Goal: Find specific page/section: Find specific page/section

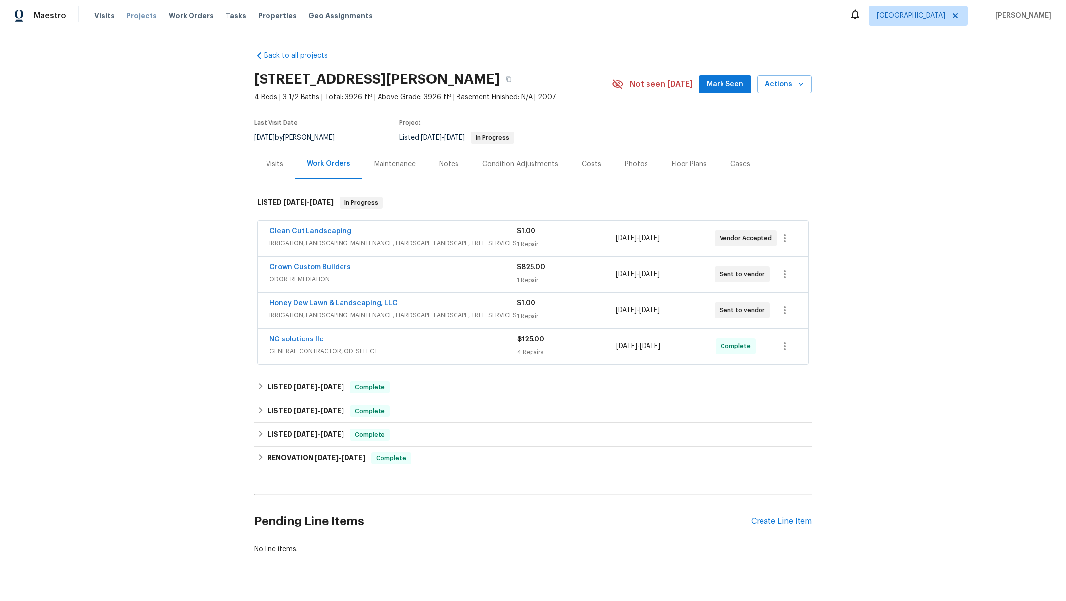
click at [136, 17] on span "Projects" at bounding box center [141, 16] width 31 height 10
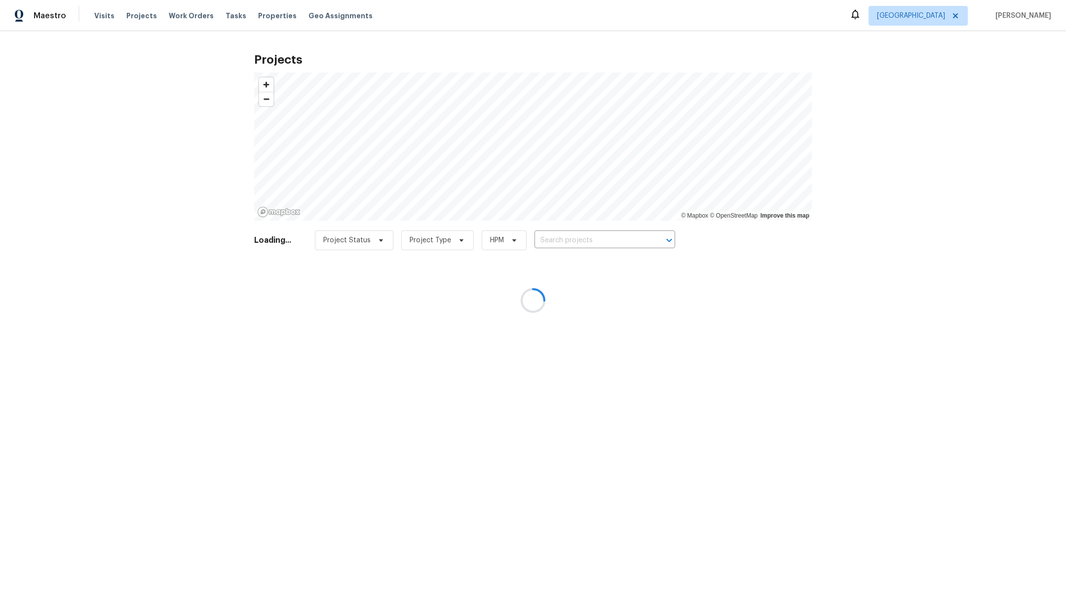
click at [554, 243] on div at bounding box center [533, 300] width 1066 height 601
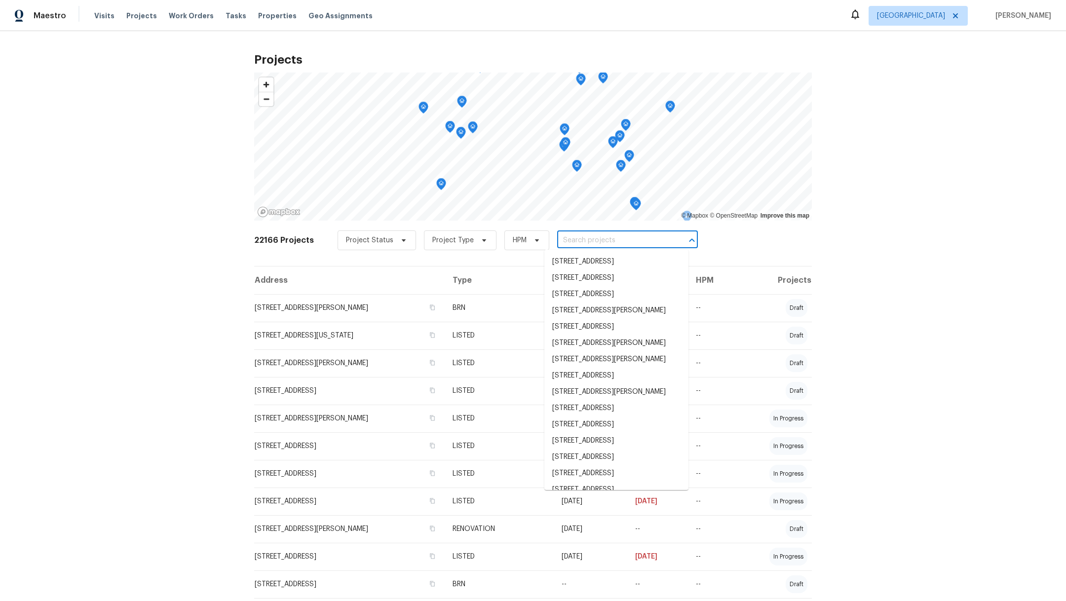
click at [561, 240] on input "text" at bounding box center [613, 240] width 113 height 15
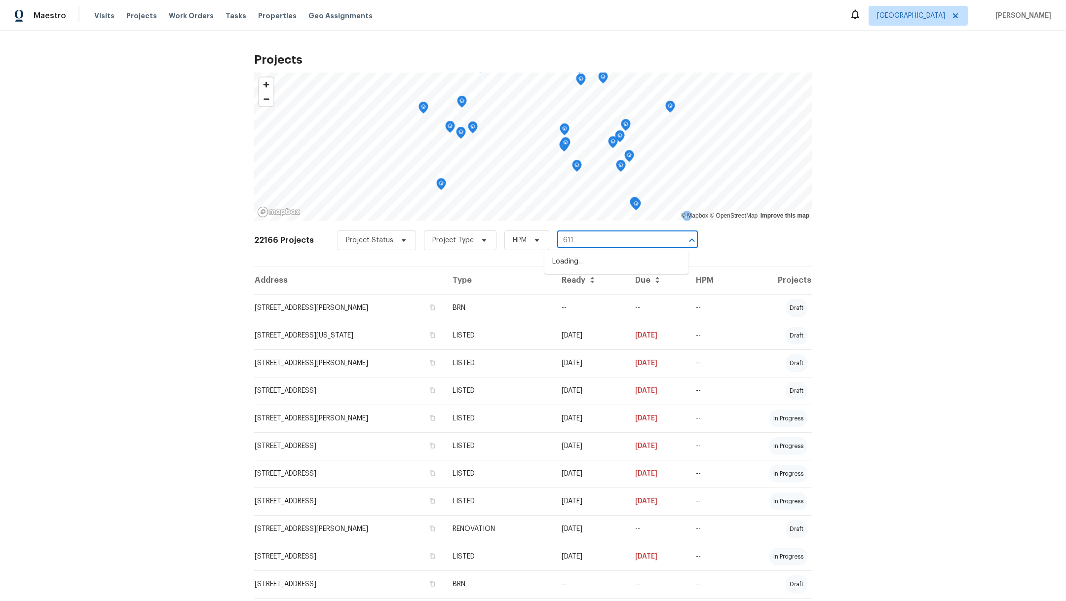
type input "6115"
click at [593, 351] on li "[STREET_ADDRESS]" at bounding box center [616, 343] width 144 height 16
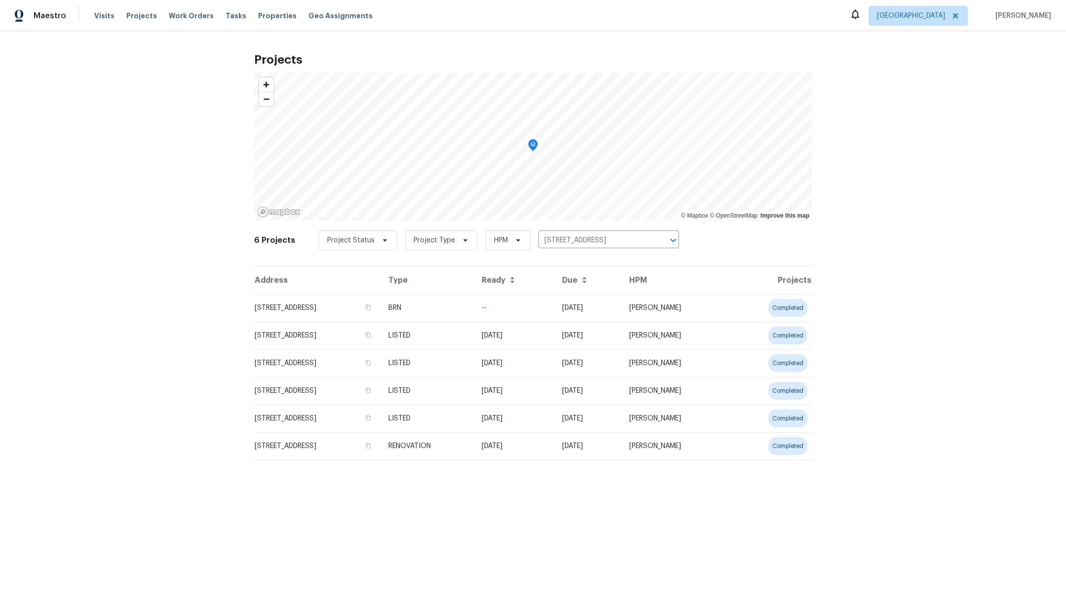
click at [246, 21] on div "Visits Projects Work Orders Tasks Properties Geo Assignments" at bounding box center [239, 16] width 290 height 20
click at [267, 17] on span "Properties" at bounding box center [277, 16] width 38 height 10
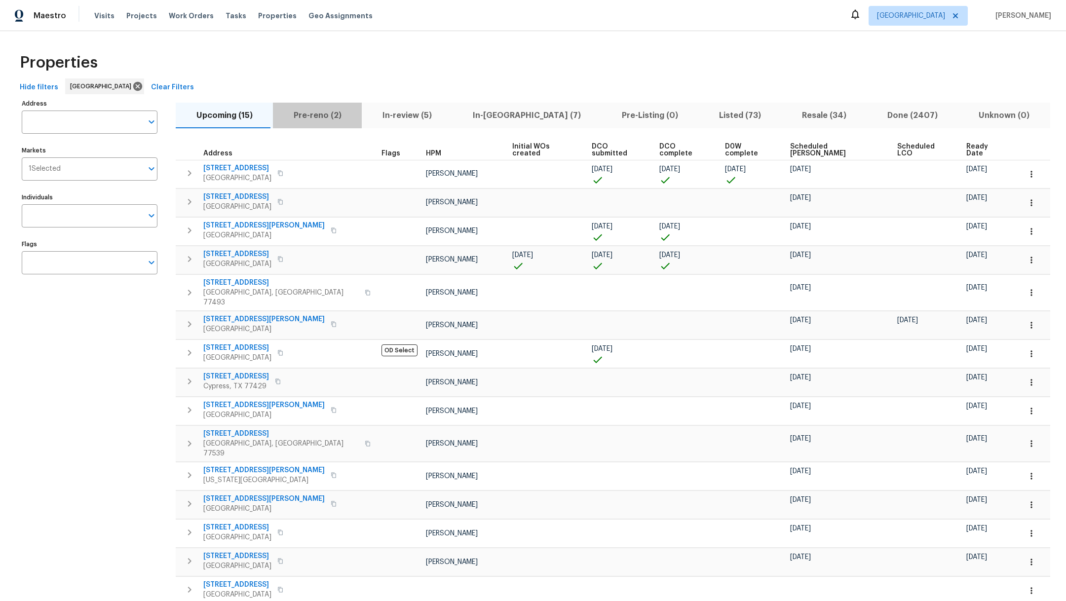
click at [323, 118] on span "Pre-reno (2)" at bounding box center [317, 116] width 77 height 14
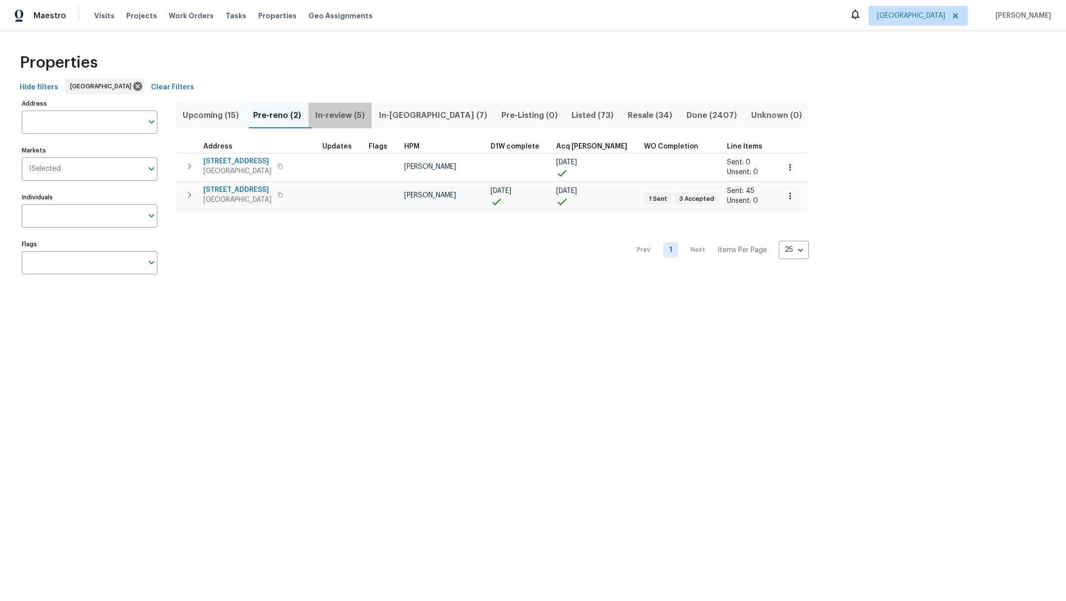
click at [357, 115] on span "In-review (5)" at bounding box center [340, 116] width 52 height 14
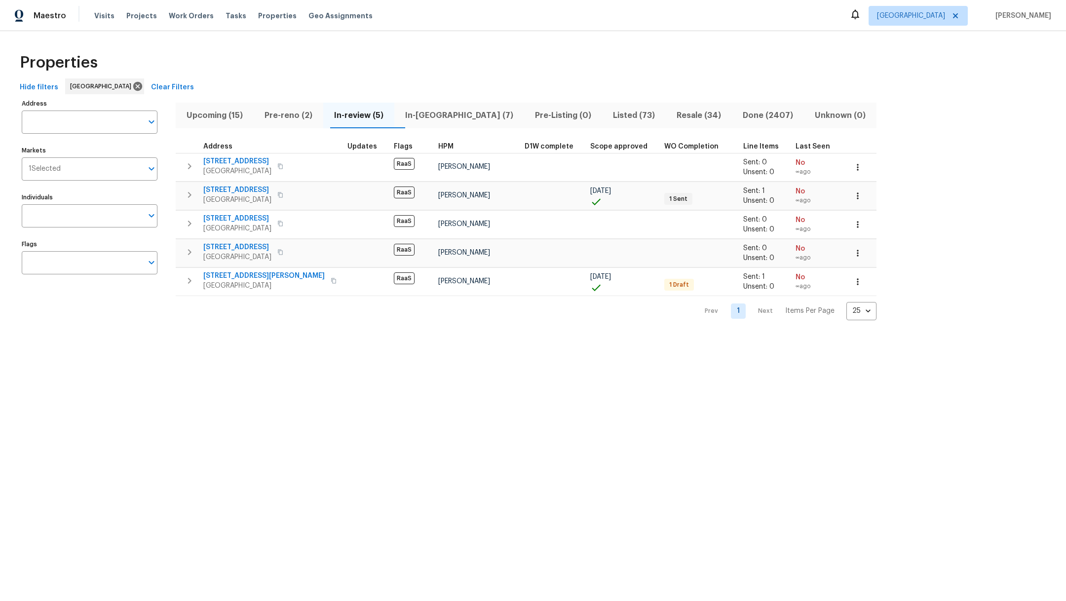
click at [432, 115] on span "In-[GEOGRAPHIC_DATA] (7)" at bounding box center [459, 116] width 118 height 14
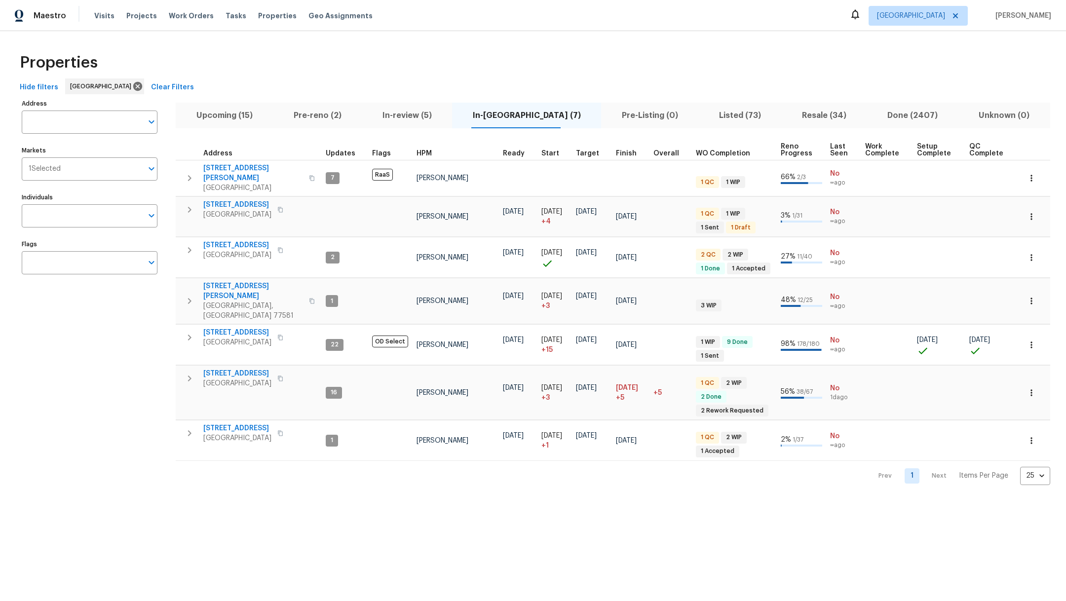
click at [795, 116] on span "Resale (34)" at bounding box center [824, 116] width 74 height 14
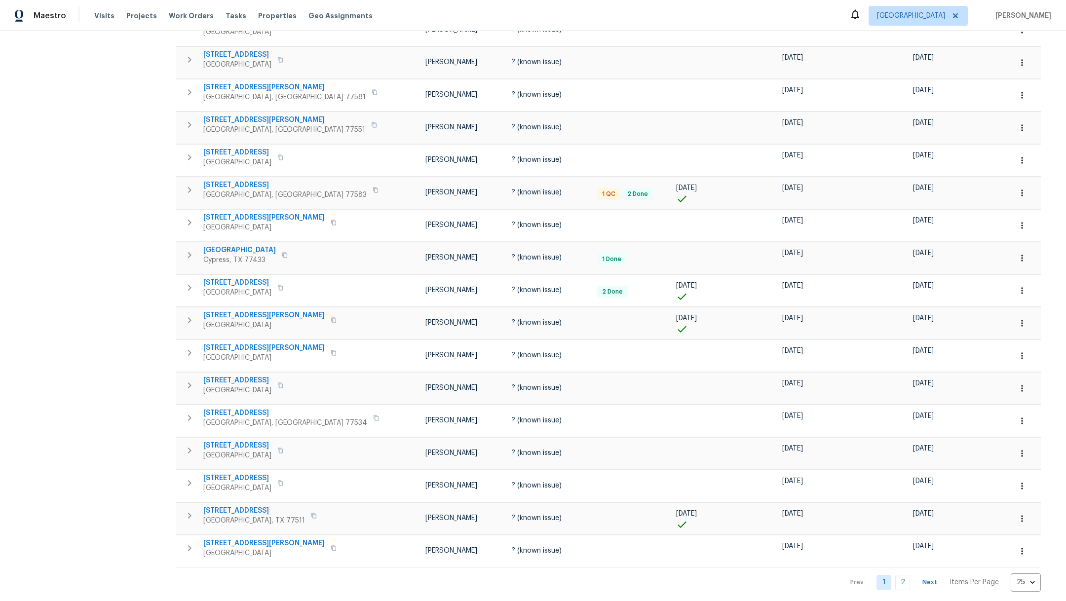
scroll to position [410, 0]
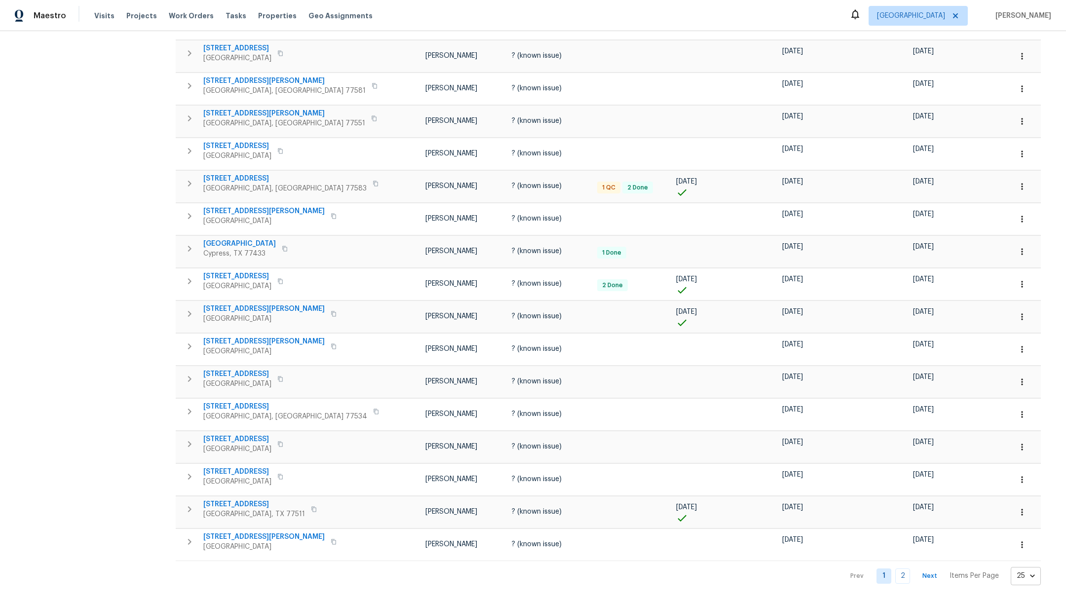
click at [908, 566] on body "Maestro Visits Projects Work Orders Tasks Properties Geo Assignments [GEOGRAPHI…" at bounding box center [533, 300] width 1066 height 601
click at [893, 536] on li "50" at bounding box center [903, 545] width 46 height 30
type input "50"
